Goal: Task Accomplishment & Management: Manage account settings

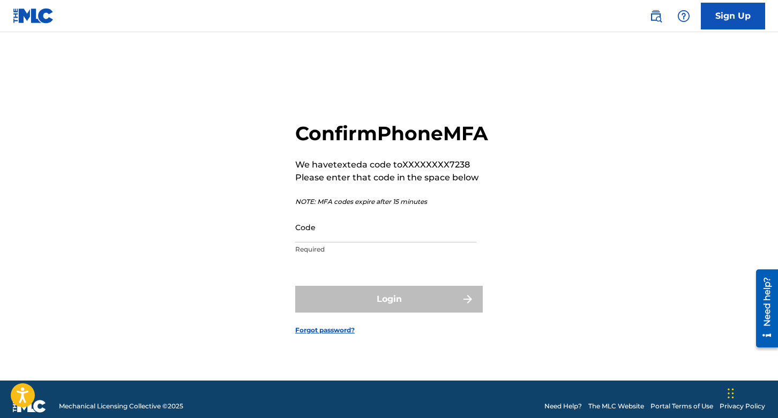
click at [619, 132] on div "Confirm Phone MFA We have texted a code to XXXXXXXX7238 Please enter that code …" at bounding box center [389, 220] width 750 height 322
click at [234, 231] on div "Confirm Phone MFA We have texted a code to XXXXXXXX7238 Please enter that code …" at bounding box center [389, 220] width 750 height 322
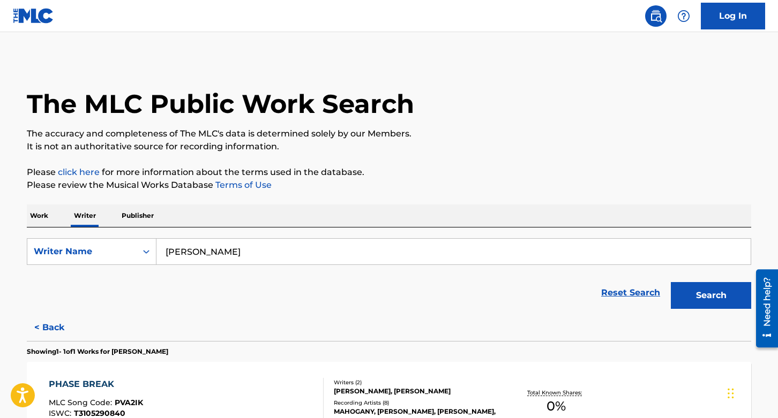
click at [741, 14] on link "Log In" at bounding box center [733, 16] width 64 height 27
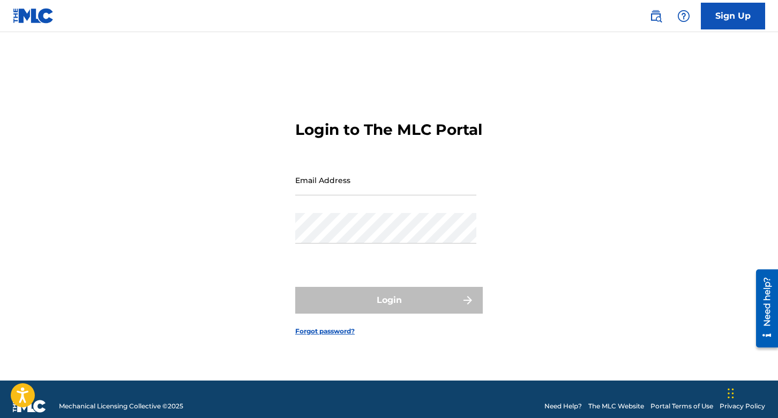
click at [331, 211] on div "Email Address" at bounding box center [385, 189] width 181 height 48
click at [275, 159] on div "Login to The MLC Portal Email Address Password Login Forgot password?" at bounding box center [389, 220] width 750 height 322
click at [308, 190] on input "Email Address" at bounding box center [385, 180] width 181 height 31
type input "[EMAIL_ADDRESS][DOMAIN_NAME]"
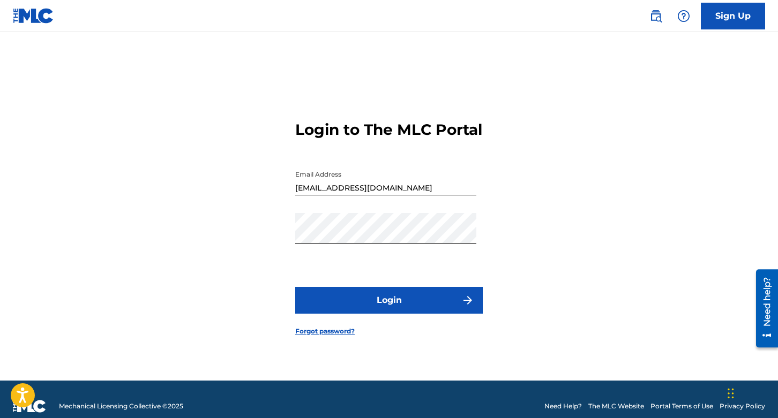
click at [415, 313] on button "Login" at bounding box center [389, 300] width 188 height 27
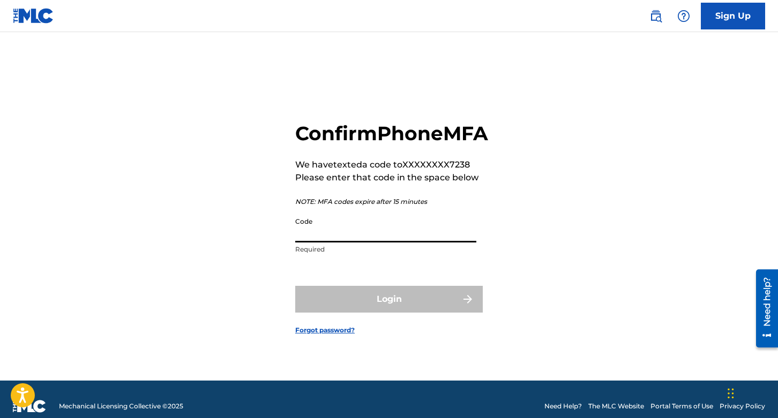
click at [348, 243] on input "Code" at bounding box center [385, 227] width 181 height 31
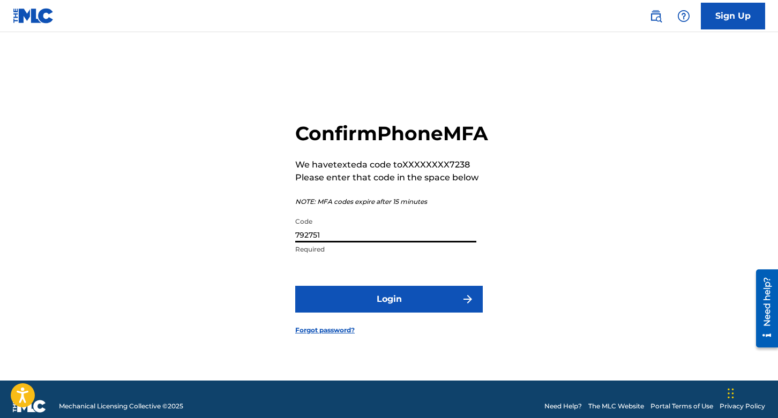
type input "792751"
click at [295, 286] on button "Login" at bounding box center [389, 299] width 188 height 27
